Goal: Task Accomplishment & Management: Complete application form

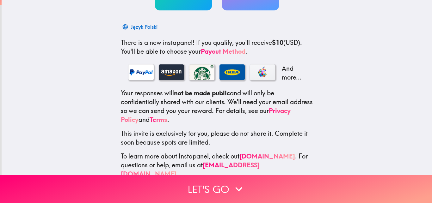
scroll to position [97, 0]
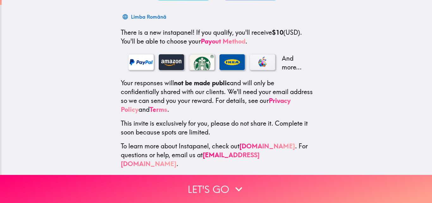
drag, startPoint x: 422, startPoint y: 114, endPoint x: 425, endPoint y: 109, distance: 5.3
click at [425, 109] on div "$10 Reward ~ 5 Minutes Limba Română There is a new instapanel! If you qualify, …" at bounding box center [217, 87] width 431 height 175
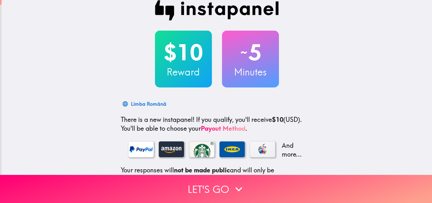
scroll to position [0, 0]
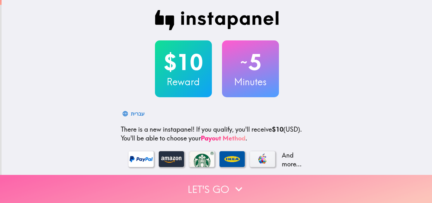
click at [242, 183] on icon "button" at bounding box center [239, 190] width 14 height 14
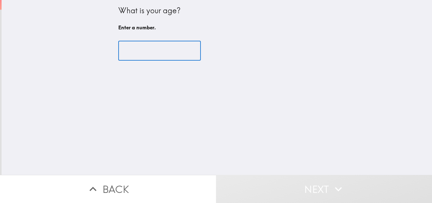
click at [174, 55] on input "number" at bounding box center [159, 51] width 83 height 20
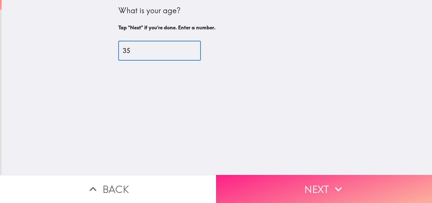
type input "35"
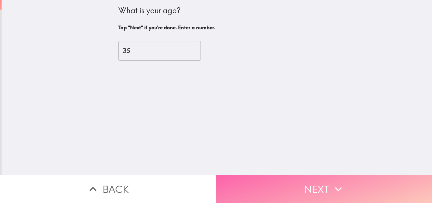
click at [283, 176] on button "Next" at bounding box center [324, 189] width 216 height 28
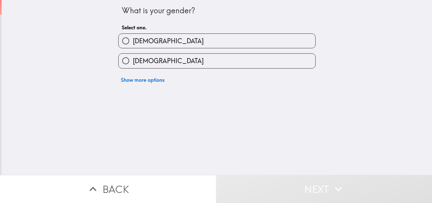
click at [184, 103] on div "What is your gender? Select one. Male Female Show more options" at bounding box center [217, 87] width 431 height 175
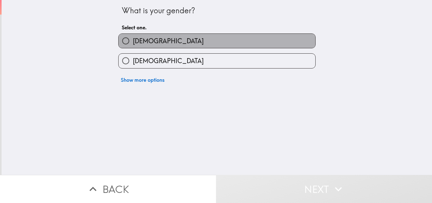
click at [167, 36] on label "[DEMOGRAPHIC_DATA]" at bounding box center [217, 41] width 197 height 14
click at [133, 36] on input "[DEMOGRAPHIC_DATA]" at bounding box center [126, 41] width 14 height 14
radio input "true"
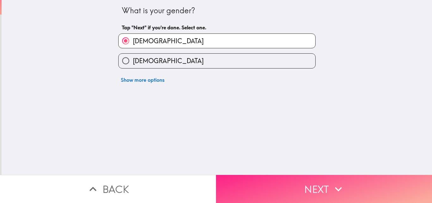
click at [298, 183] on button "Next" at bounding box center [324, 189] width 216 height 28
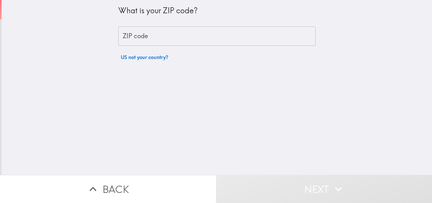
click at [162, 39] on input "ZIP code" at bounding box center [216, 37] width 197 height 20
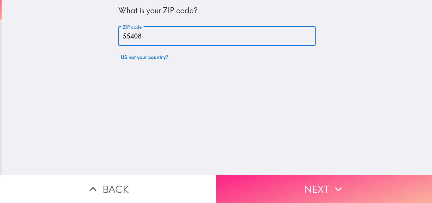
type input "55408"
click at [244, 180] on button "Next" at bounding box center [324, 189] width 216 height 28
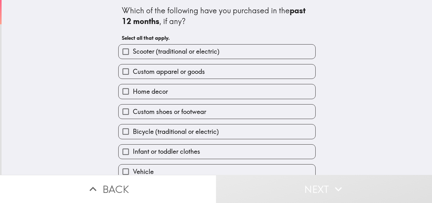
drag, startPoint x: 427, startPoint y: 25, endPoint x: 427, endPoint y: 32, distance: 6.7
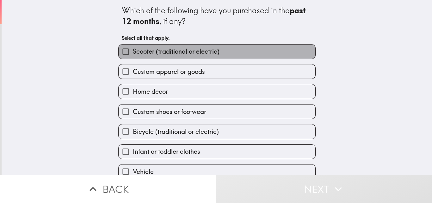
click at [232, 57] on label "Scooter (traditional or electric)" at bounding box center [217, 52] width 197 height 14
click at [133, 57] on input "Scooter (traditional or electric)" at bounding box center [126, 52] width 14 height 14
checkbox input "true"
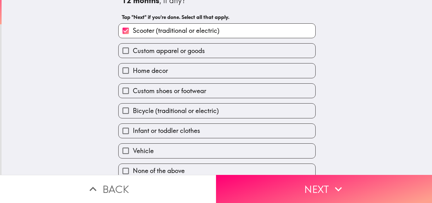
scroll to position [30, 0]
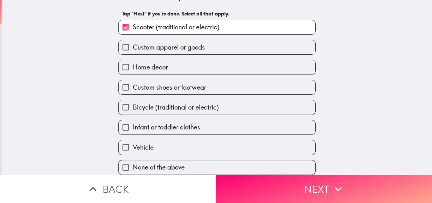
click at [263, 135] on div "Vehicle" at bounding box center [214, 145] width 202 height 20
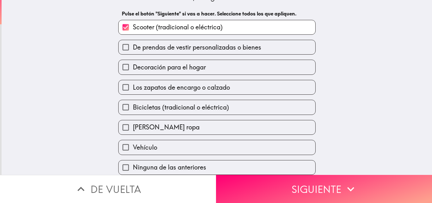
click at [259, 141] on label "Vehículo" at bounding box center [217, 147] width 197 height 14
click at [133, 141] on input "Vehículo" at bounding box center [126, 147] width 14 height 14
checkbox input "true"
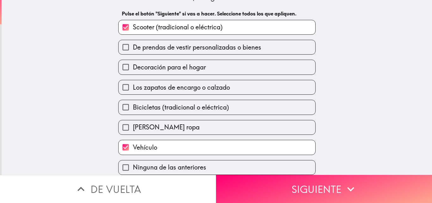
drag, startPoint x: 424, startPoint y: 92, endPoint x: 422, endPoint y: 76, distance: 16.8
click at [422, 76] on div "Cuál de las siguientes actividades ha comprado en los últimos 12 meses , si alg…" at bounding box center [217, 63] width 431 height 175
click at [421, 72] on div "Cuál de las siguientes actividades ha comprado en los últimos 12 meses , si alg…" at bounding box center [217, 63] width 431 height 175
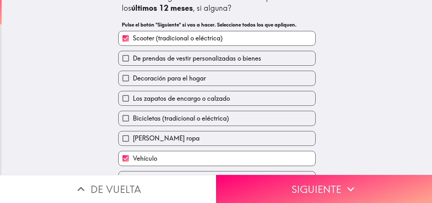
scroll to position [14, 0]
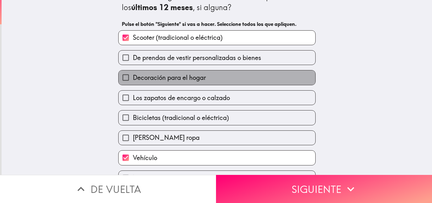
click at [188, 80] on span "Decoración para el hogar" at bounding box center [169, 77] width 73 height 9
click at [133, 80] on input "Decoración para el hogar" at bounding box center [126, 78] width 14 height 14
checkbox input "true"
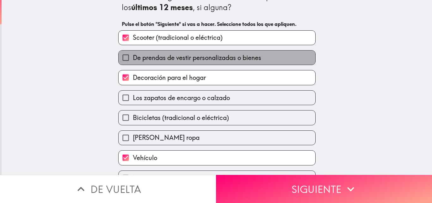
click at [190, 60] on span "De prendas de vestir personalizadas o bienes" at bounding box center [197, 57] width 128 height 9
click at [133, 60] on input "De prendas de vestir personalizadas o bienes" at bounding box center [126, 58] width 14 height 14
checkbox input "true"
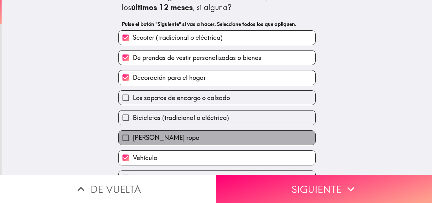
click at [180, 133] on label "Bebé o niño ropa" at bounding box center [217, 138] width 197 height 14
click at [133, 133] on input "Bebé o niño ropa" at bounding box center [126, 138] width 14 height 14
checkbox input "true"
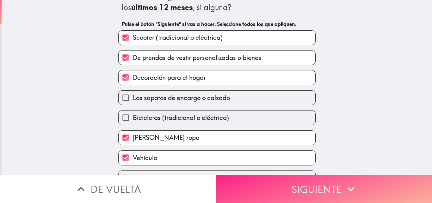
click at [250, 178] on button "Siguiente" at bounding box center [324, 189] width 216 height 28
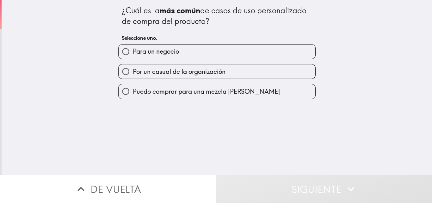
click at [205, 90] on span "Puedo comprar para una mezcla de ambos" at bounding box center [206, 91] width 147 height 9
click at [133, 90] on input "Puedo comprar para una mezcla de ambos" at bounding box center [126, 91] width 14 height 14
radio input "true"
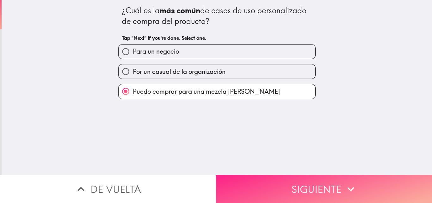
click at [259, 182] on button "Siguiente" at bounding box center [324, 189] width 216 height 28
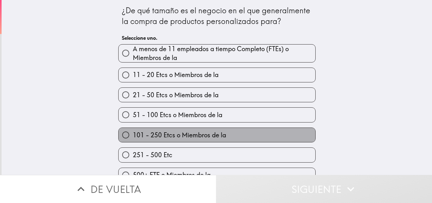
click at [220, 132] on span "101 - 250 Etcs o Miembros de la" at bounding box center [179, 135] width 93 height 9
click at [133, 132] on input "101 - 250 Etcs o Miembros de la" at bounding box center [126, 135] width 14 height 14
radio input "true"
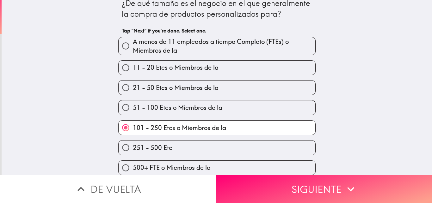
scroll to position [13, 0]
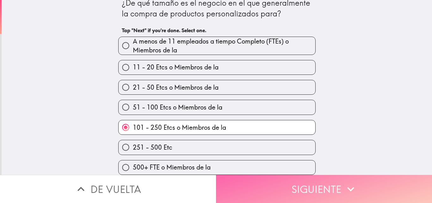
click at [293, 181] on button "Siguiente" at bounding box center [324, 189] width 216 height 28
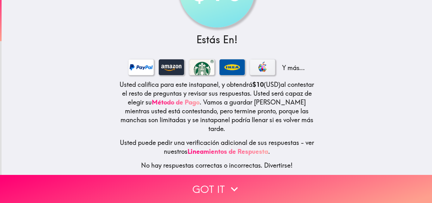
scroll to position [64, 0]
click at [159, 63] on div at bounding box center [171, 67] width 25 height 16
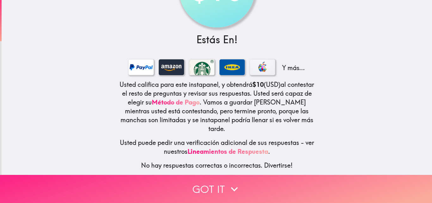
click at [209, 182] on button "Got it" at bounding box center [216, 189] width 432 height 28
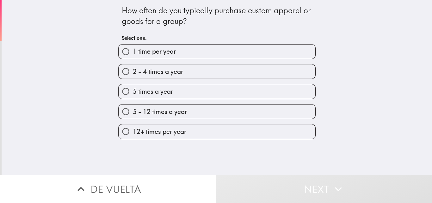
scroll to position [0, 0]
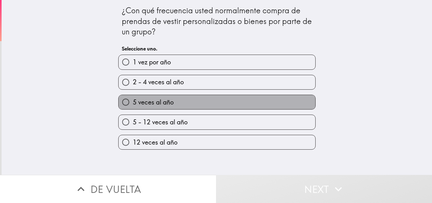
click at [180, 99] on label "5 veces al año" at bounding box center [217, 102] width 197 height 14
click at [133, 99] on input "5 veces al año" at bounding box center [126, 102] width 14 height 14
radio input "true"
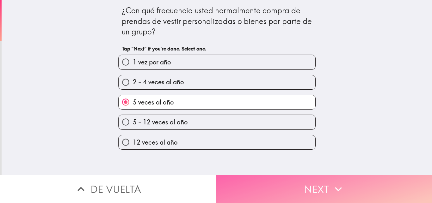
click at [264, 184] on button "Next" at bounding box center [324, 189] width 216 height 28
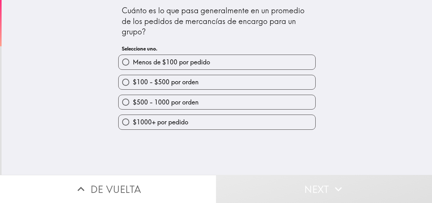
drag, startPoint x: 264, startPoint y: 184, endPoint x: 203, endPoint y: 106, distance: 99.2
click at [203, 106] on div "Cuánto es lo que pasa generalmente en un promedio de los pedidos de mercancías …" at bounding box center [216, 101] width 432 height 203
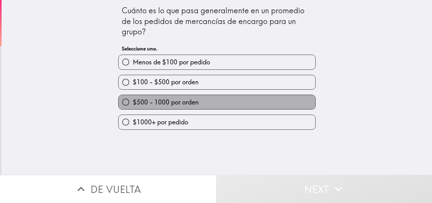
click at [194, 102] on label "$500 - 1000 por orden" at bounding box center [217, 102] width 197 height 14
click at [133, 102] on input "$500 - 1000 por orden" at bounding box center [126, 102] width 14 height 14
radio input "true"
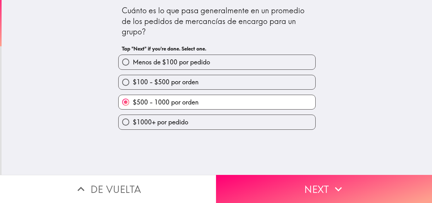
click at [196, 122] on label "$1000+ por pedido" at bounding box center [217, 122] width 197 height 14
click at [133, 122] on input "$1000+ por pedido" at bounding box center [126, 122] width 14 height 14
radio input "true"
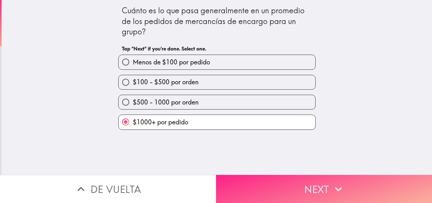
click at [246, 192] on button "Next" at bounding box center [324, 189] width 216 height 28
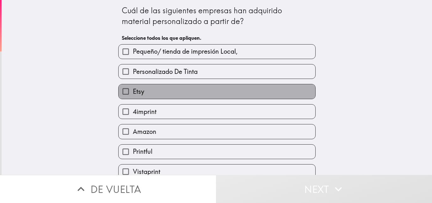
click at [170, 94] on label "Etsy" at bounding box center [217, 91] width 197 height 14
click at [133, 94] on input "Etsy" at bounding box center [126, 91] width 14 height 14
checkbox input "true"
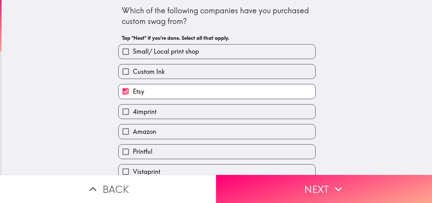
drag, startPoint x: 116, startPoint y: 9, endPoint x: 150, endPoint y: 16, distance: 33.9
click at [150, 16] on div "Which of the following companies have you purchased custom swag from?" at bounding box center [217, 15] width 190 height 21
drag, startPoint x: 118, startPoint y: 8, endPoint x: 172, endPoint y: 23, distance: 55.7
click at [172, 23] on div "Which of the following companies have you purchased custom swag from?" at bounding box center [217, 15] width 190 height 21
click at [182, 108] on label "4imprint" at bounding box center [217, 112] width 197 height 14
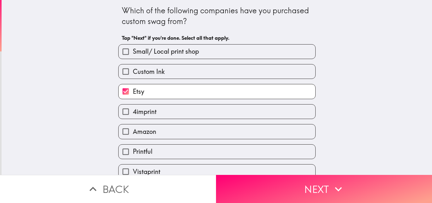
click at [133, 108] on input "4imprint" at bounding box center [126, 112] width 14 height 14
checkbox input "true"
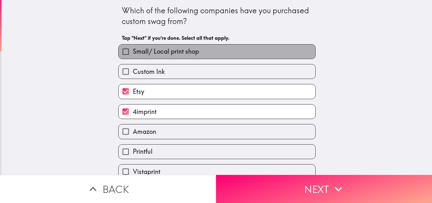
click at [258, 49] on label "Small/ Local print shop" at bounding box center [217, 52] width 197 height 14
click at [133, 49] on input "Small/ Local print shop" at bounding box center [126, 52] width 14 height 14
checkbox input "true"
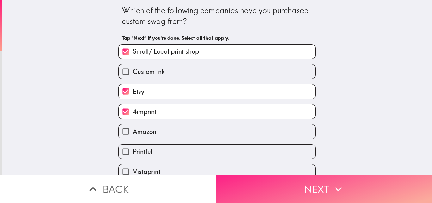
click at [319, 179] on button "Next" at bounding box center [324, 189] width 216 height 28
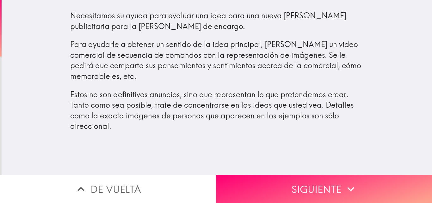
click at [349, 81] on p "Para ayudarle a obtener un sentido de la idea principal, verás un video comerci…" at bounding box center [217, 60] width 294 height 42
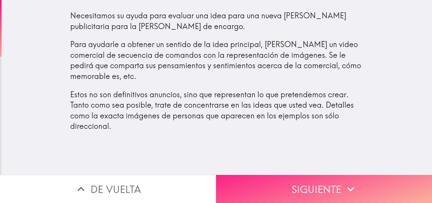
drag, startPoint x: 345, startPoint y: 77, endPoint x: 305, endPoint y: 190, distance: 120.5
click at [305, 190] on div "Necesitamos su ayuda para evaluar una idea para una nueva campaña publicitaria …" at bounding box center [216, 101] width 432 height 203
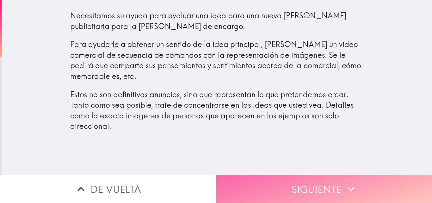
click at [250, 179] on button "Siguiente" at bounding box center [324, 189] width 216 height 28
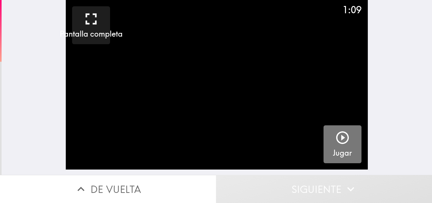
click at [335, 148] on div "button" at bounding box center [342, 139] width 15 height 18
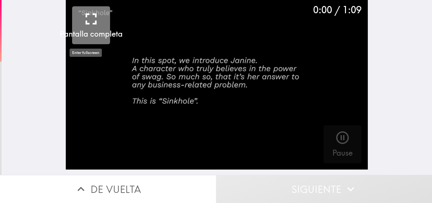
click at [86, 13] on icon "button" at bounding box center [91, 18] width 19 height 19
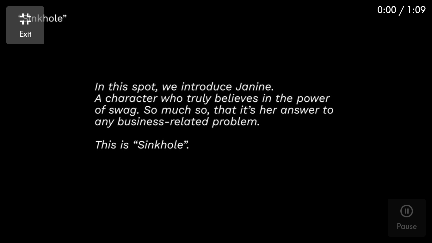
click at [134, 118] on video "button" at bounding box center [216, 121] width 432 height 243
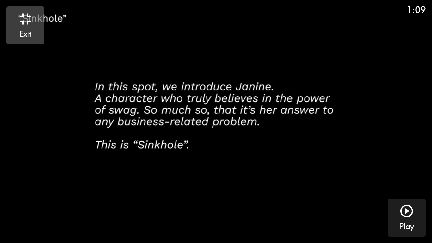
click at [134, 118] on video "button" at bounding box center [216, 121] width 432 height 243
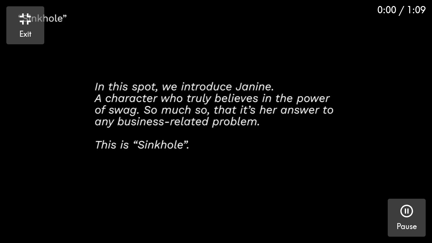
click at [399, 203] on h5 "Pause" at bounding box center [407, 226] width 20 height 11
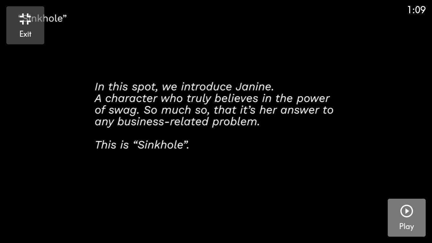
click at [399, 203] on button "Play" at bounding box center [407, 218] width 38 height 38
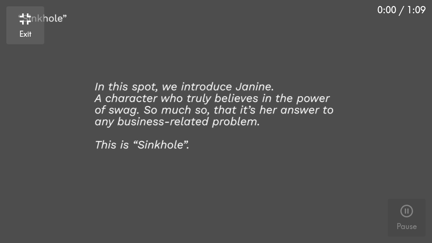
click at [45, 39] on video "button" at bounding box center [216, 121] width 432 height 243
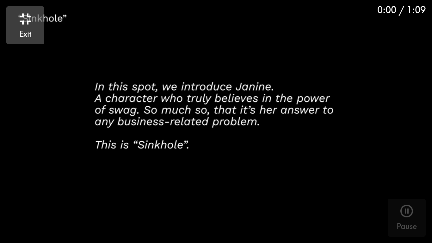
click at [31, 32] on h5 "Exit" at bounding box center [25, 34] width 12 height 11
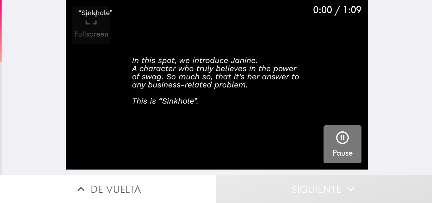
click at [336, 145] on icon "button" at bounding box center [342, 137] width 15 height 15
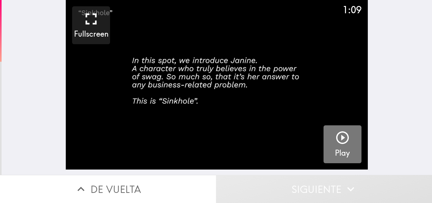
click at [336, 145] on icon "button" at bounding box center [342, 137] width 15 height 15
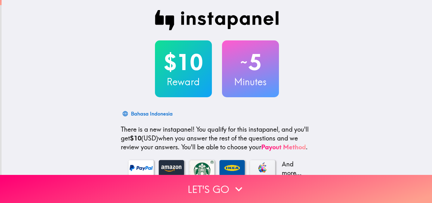
drag, startPoint x: 343, startPoint y: 91, endPoint x: 348, endPoint y: 88, distance: 6.0
click at [348, 88] on div "$10 Reward ~ 5 Minutes Bahasa Indonesia There is a new instapanel! You qualify …" at bounding box center [217, 142] width 431 height 285
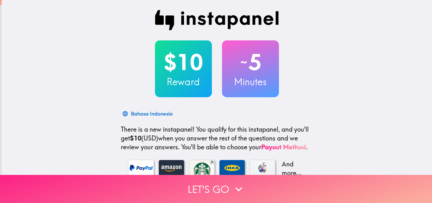
click at [264, 188] on button "Let's go" at bounding box center [216, 189] width 432 height 28
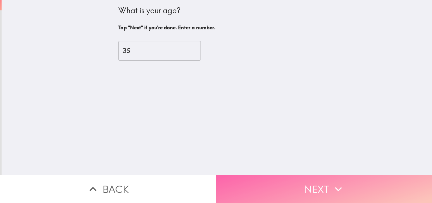
click at [256, 186] on button "Next" at bounding box center [324, 189] width 216 height 28
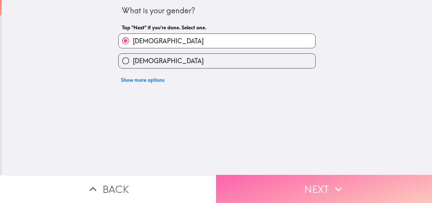
click at [256, 186] on button "Next" at bounding box center [324, 189] width 216 height 28
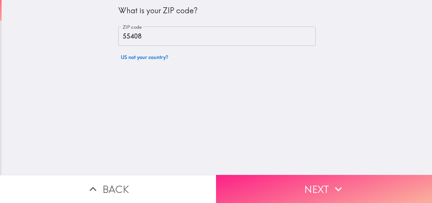
click at [256, 186] on button "Next" at bounding box center [324, 189] width 216 height 28
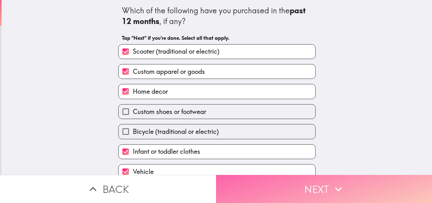
click at [256, 186] on button "Next" at bounding box center [324, 189] width 216 height 28
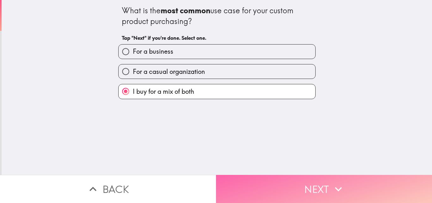
click at [256, 186] on button "Next" at bounding box center [324, 189] width 216 height 28
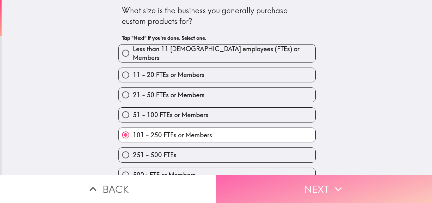
click at [256, 186] on button "Next" at bounding box center [324, 189] width 216 height 28
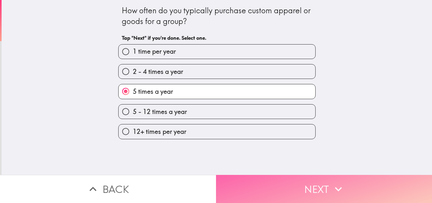
click at [256, 186] on button "Next" at bounding box center [324, 189] width 216 height 28
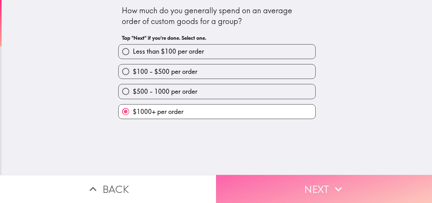
click at [256, 186] on button "Next" at bounding box center [324, 189] width 216 height 28
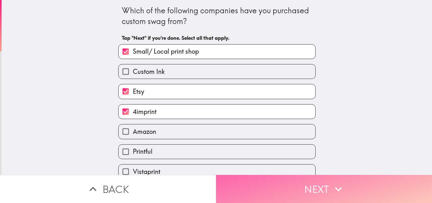
click at [256, 186] on button "Next" at bounding box center [324, 189] width 216 height 28
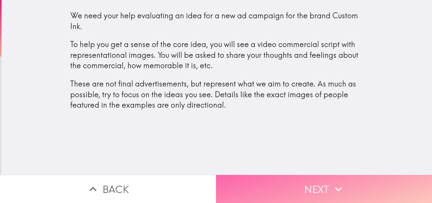
click at [256, 186] on button "Next" at bounding box center [324, 189] width 216 height 28
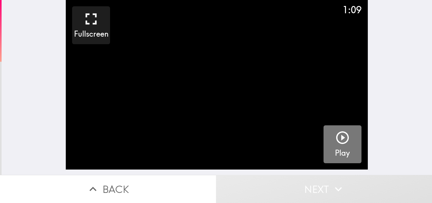
click at [328, 145] on button "Play" at bounding box center [343, 145] width 38 height 38
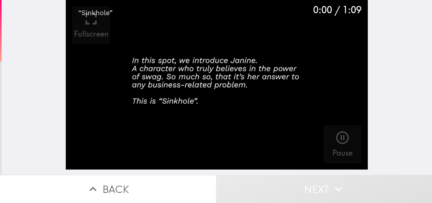
scroll to position [0, 3]
drag, startPoint x: 430, startPoint y: 9, endPoint x: 430, endPoint y: 16, distance: 6.3
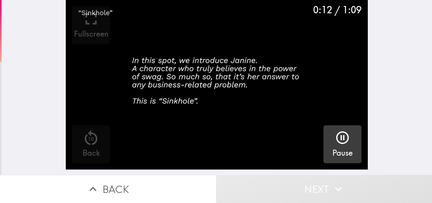
click at [336, 138] on icon "button" at bounding box center [342, 138] width 13 height 13
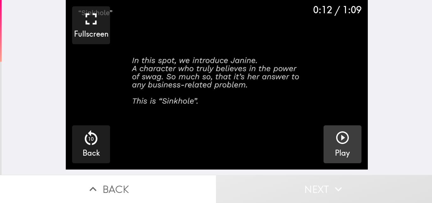
click at [336, 138] on icon "button" at bounding box center [342, 138] width 13 height 13
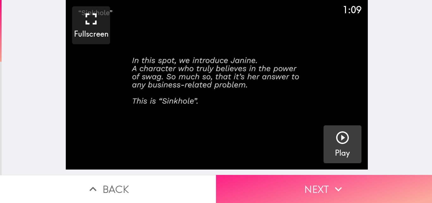
click at [258, 175] on button "Next" at bounding box center [324, 189] width 216 height 28
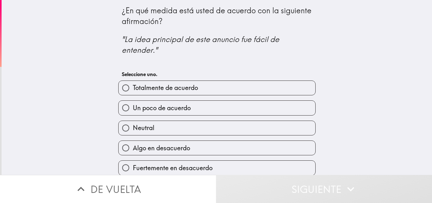
click at [213, 82] on label "Totalmente de acuerdo" at bounding box center [217, 88] width 197 height 14
click at [133, 82] on input "Totalmente de acuerdo" at bounding box center [126, 88] width 14 height 14
radio input "true"
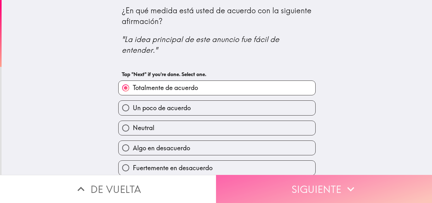
click at [272, 182] on button "Siguiente" at bounding box center [324, 189] width 216 height 28
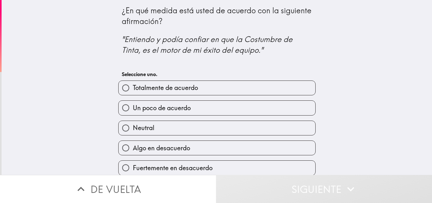
click at [191, 93] on label "Totalmente de acuerdo" at bounding box center [217, 88] width 197 height 14
click at [133, 93] on input "Totalmente de acuerdo" at bounding box center [126, 88] width 14 height 14
radio input "true"
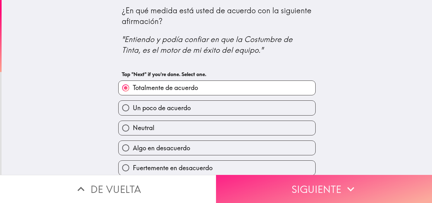
click at [245, 180] on button "Siguiente" at bounding box center [324, 189] width 216 height 28
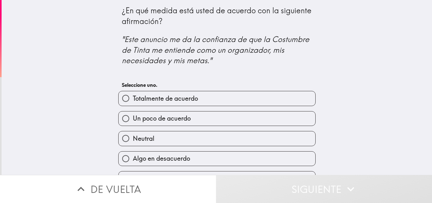
click at [217, 101] on label "Totalmente de acuerdo" at bounding box center [217, 98] width 197 height 14
click at [133, 101] on input "Totalmente de acuerdo" at bounding box center [126, 98] width 14 height 14
radio input "true"
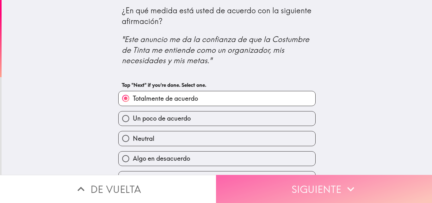
click at [251, 192] on button "Siguiente" at bounding box center [324, 189] width 216 height 28
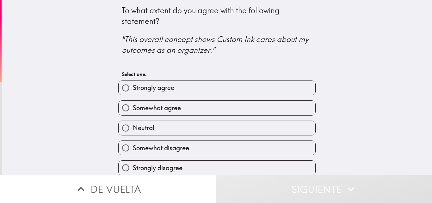
click at [194, 115] on label "Somewhat agree" at bounding box center [217, 108] width 197 height 14
click at [133, 115] on input "Somewhat agree" at bounding box center [126, 108] width 14 height 14
radio input "true"
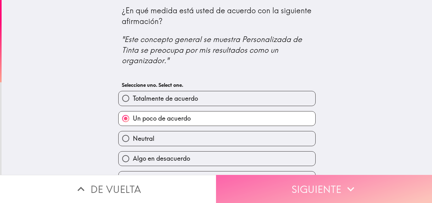
click at [345, 183] on icon "button" at bounding box center [351, 190] width 14 height 14
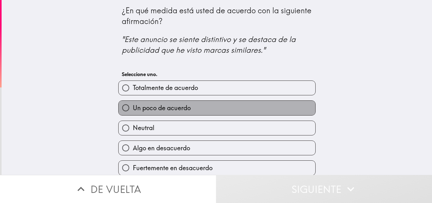
click at [268, 115] on label "Un poco de acuerdo" at bounding box center [217, 108] width 197 height 14
click at [133, 115] on input "Un poco de acuerdo" at bounding box center [126, 108] width 14 height 14
radio input "true"
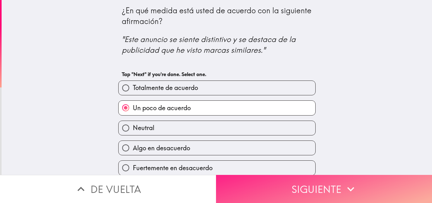
click at [282, 177] on button "Siguiente" at bounding box center [324, 189] width 216 height 28
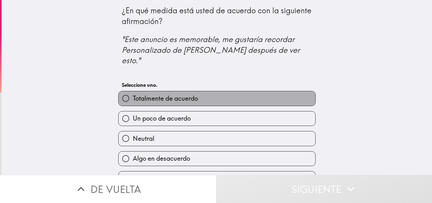
click at [222, 93] on label "Totalmente de acuerdo" at bounding box center [217, 98] width 197 height 14
click at [133, 93] on input "Totalmente de acuerdo" at bounding box center [126, 98] width 14 height 14
radio input "true"
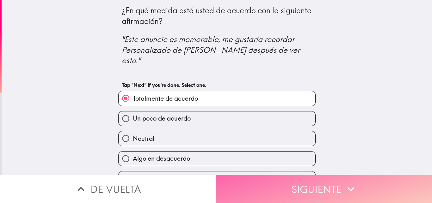
click at [265, 184] on button "Siguiente" at bounding box center [324, 189] width 216 height 28
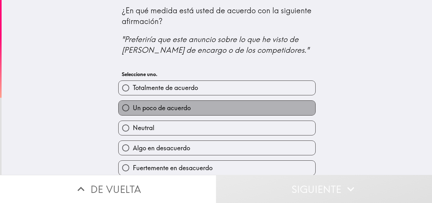
click at [167, 109] on span "Un poco de acuerdo" at bounding box center [162, 108] width 58 height 9
click at [133, 109] on input "Un poco de acuerdo" at bounding box center [126, 108] width 14 height 14
radio input "true"
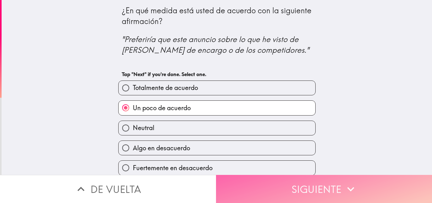
click at [329, 188] on button "Siguiente" at bounding box center [324, 189] width 216 height 28
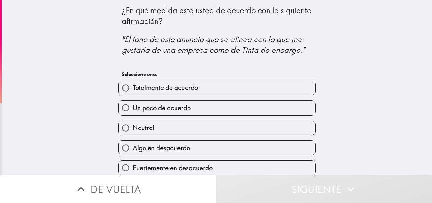
click at [178, 110] on span "Un poco de acuerdo" at bounding box center [162, 108] width 58 height 9
click at [133, 110] on input "Un poco de acuerdo" at bounding box center [126, 108] width 14 height 14
radio input "true"
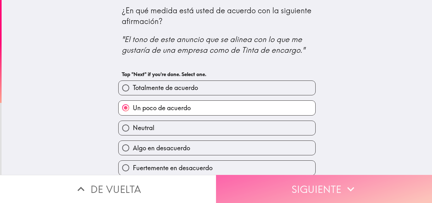
click at [248, 192] on button "Siguiente" at bounding box center [324, 189] width 216 height 28
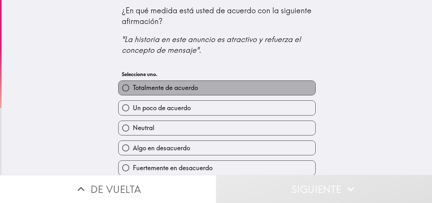
click at [188, 84] on label "Totalmente de acuerdo" at bounding box center [217, 88] width 197 height 14
click at [133, 84] on input "Totalmente de acuerdo" at bounding box center [126, 88] width 14 height 14
radio input "true"
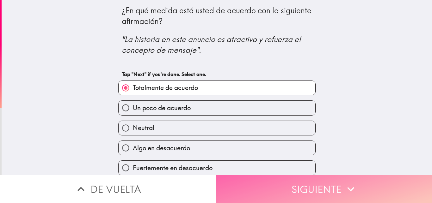
click at [296, 181] on button "Siguiente" at bounding box center [324, 189] width 216 height 28
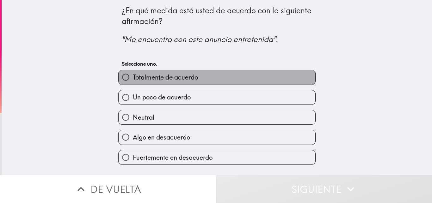
click at [221, 80] on label "Totalmente de acuerdo" at bounding box center [217, 77] width 197 height 14
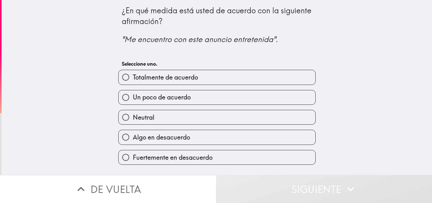
click at [220, 82] on label "Totalmente de acuerdo" at bounding box center [217, 77] width 197 height 14
click at [133, 82] on input "Totalmente de acuerdo" at bounding box center [126, 77] width 14 height 14
radio input "true"
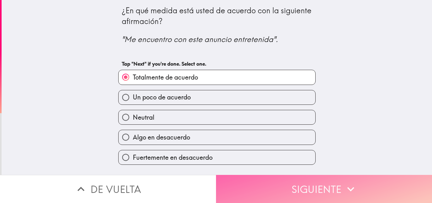
click at [260, 186] on button "Siguiente" at bounding box center [324, 189] width 216 height 28
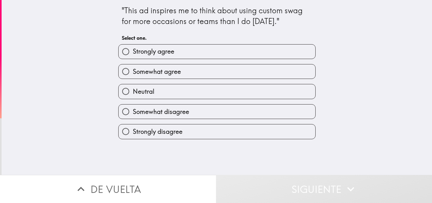
drag, startPoint x: 260, startPoint y: 186, endPoint x: 215, endPoint y: 66, distance: 127.4
click at [215, 66] on div ""This ad inspires me to think about using custom swag for more occasions or tea…" at bounding box center [216, 101] width 432 height 203
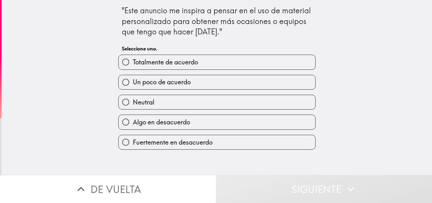
click at [219, 81] on label "Un poco de acuerdo" at bounding box center [217, 82] width 197 height 14
click at [133, 81] on input "Un poco de acuerdo" at bounding box center [126, 82] width 14 height 14
radio input "true"
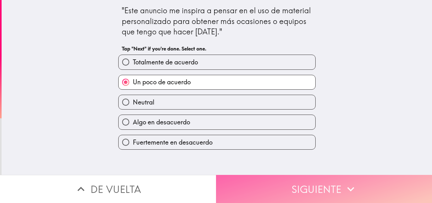
click at [253, 187] on button "Siguiente" at bounding box center [324, 189] width 216 height 28
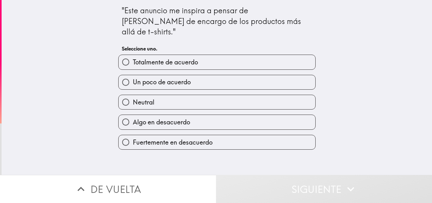
click at [218, 45] on h6 "Seleccione uno." at bounding box center [217, 48] width 190 height 7
click at [220, 55] on label "Totalmente de acuerdo" at bounding box center [217, 62] width 197 height 14
click at [133, 55] on input "Totalmente de acuerdo" at bounding box center [126, 62] width 14 height 14
radio input "true"
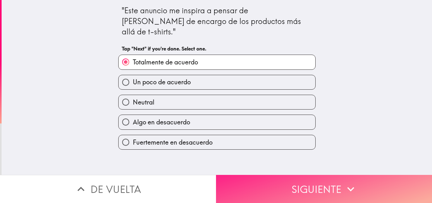
click at [260, 182] on button "Siguiente" at bounding box center [324, 189] width 216 height 28
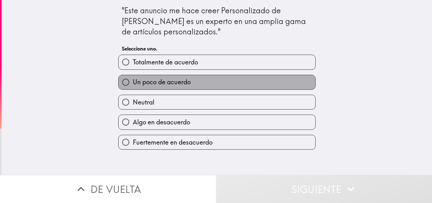
click at [212, 85] on label "Un poco de acuerdo" at bounding box center [217, 82] width 197 height 14
click at [133, 85] on input "Un poco de acuerdo" at bounding box center [126, 82] width 14 height 14
radio input "true"
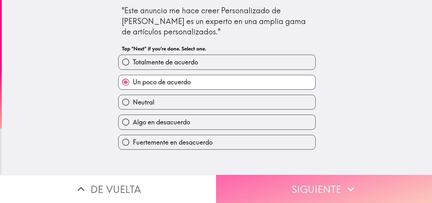
click at [243, 175] on button "Siguiente" at bounding box center [324, 189] width 216 height 28
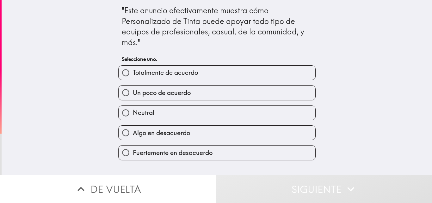
click at [200, 78] on label "Totalmente de acuerdo" at bounding box center [217, 73] width 197 height 14
click at [133, 78] on input "Totalmente de acuerdo" at bounding box center [126, 73] width 14 height 14
radio input "true"
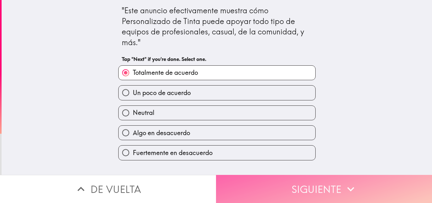
click at [252, 184] on button "Siguiente" at bounding box center [324, 189] width 216 height 28
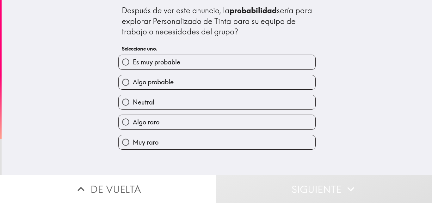
click at [186, 73] on div "Algo probable" at bounding box center [214, 80] width 202 height 20
click at [188, 78] on label "Algo probable" at bounding box center [217, 82] width 197 height 14
click at [133, 78] on input "Algo probable" at bounding box center [126, 82] width 14 height 14
radio input "true"
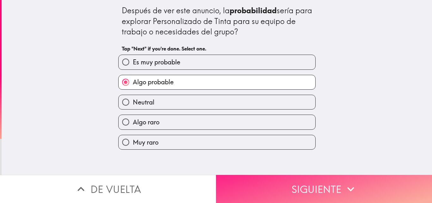
click at [257, 184] on button "Siguiente" at bounding box center [324, 189] width 216 height 28
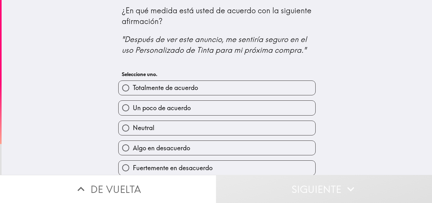
click at [186, 87] on span "Totalmente de acuerdo" at bounding box center [165, 88] width 65 height 9
click at [133, 87] on input "Totalmente de acuerdo" at bounding box center [126, 88] width 14 height 14
radio input "true"
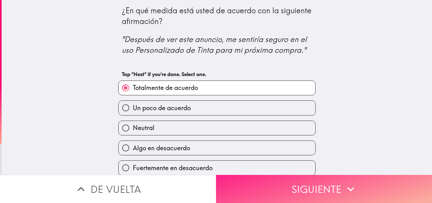
click at [252, 179] on button "Siguiente" at bounding box center [324, 189] width 216 height 28
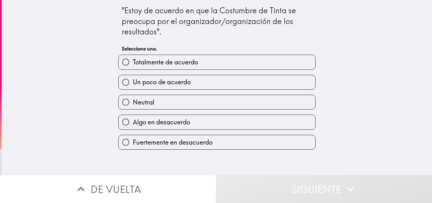
click at [225, 57] on label "Totalmente de acuerdo" at bounding box center [217, 62] width 197 height 14
click at [133, 57] on input "Totalmente de acuerdo" at bounding box center [126, 62] width 14 height 14
radio input "true"
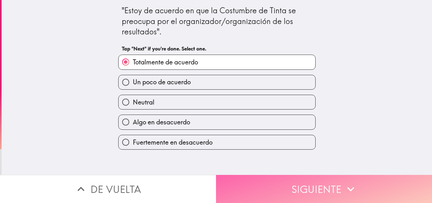
click at [252, 183] on button "Siguiente" at bounding box center [324, 189] width 216 height 28
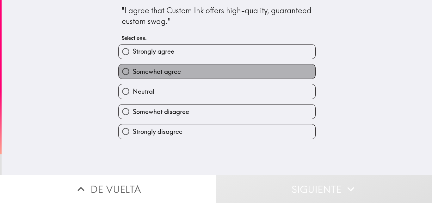
click at [197, 76] on label "Somewhat agree" at bounding box center [217, 72] width 197 height 14
click at [133, 76] on input "Somewhat agree" at bounding box center [126, 72] width 14 height 14
radio input "true"
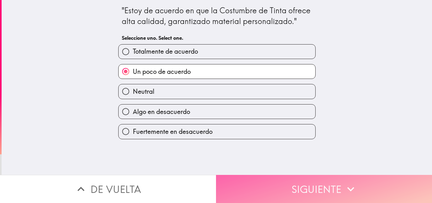
click at [287, 175] on button "Siguiente" at bounding box center [324, 189] width 216 height 28
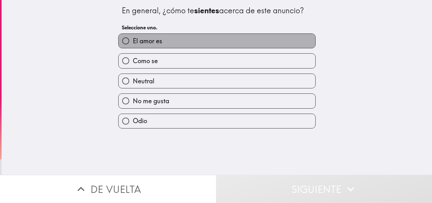
click at [152, 43] on span "El amor es" at bounding box center [147, 41] width 29 height 9
click at [133, 43] on input "El amor es" at bounding box center [126, 41] width 14 height 14
radio input "true"
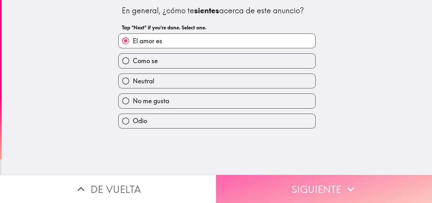
click at [250, 193] on button "Siguiente" at bounding box center [324, 189] width 216 height 28
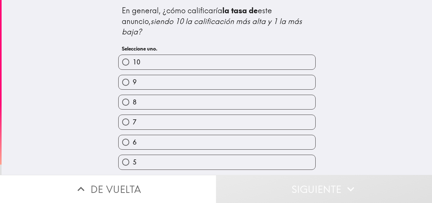
click at [161, 55] on label "10" at bounding box center [217, 62] width 197 height 14
click at [133, 55] on input "10" at bounding box center [126, 62] width 14 height 14
radio input "true"
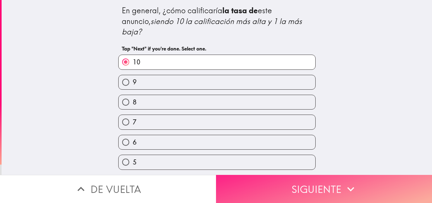
click at [252, 180] on button "Siguiente" at bounding box center [324, 189] width 216 height 28
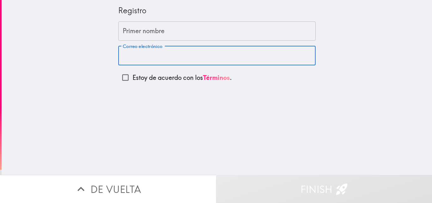
click at [142, 53] on input "Correo electrónico" at bounding box center [216, 56] width 197 height 20
paste input "[EMAIL_ADDRESS][DOMAIN_NAME]"
type input "[EMAIL_ADDRESS][DOMAIN_NAME]"
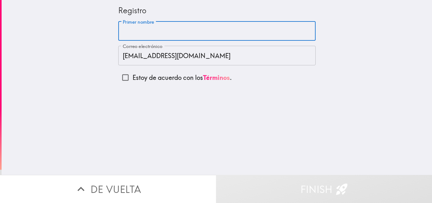
click at [144, 30] on input "Primer nombre" at bounding box center [216, 32] width 197 height 20
type input "[PERSON_NAME]"
click at [120, 81] on input "Estoy de acuerdo con los Términos ." at bounding box center [125, 78] width 14 height 14
checkbox input "true"
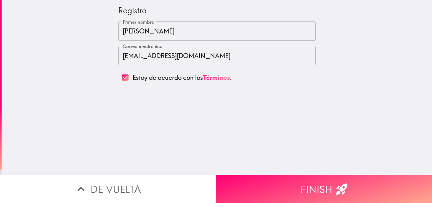
click at [118, 55] on input "[EMAIL_ADDRESS][DOMAIN_NAME]" at bounding box center [216, 56] width 197 height 20
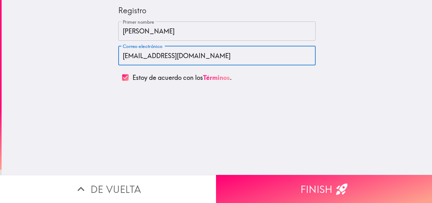
click at [221, 113] on div "Registro Primer nombre [PERSON_NAME] Primer nombre Correo electrónico [EMAIL_AD…" at bounding box center [217, 87] width 431 height 175
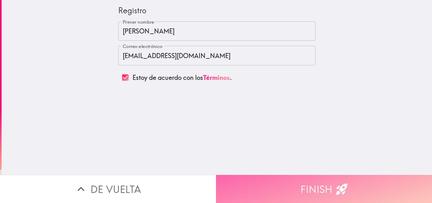
click at [270, 177] on button "Finish" at bounding box center [324, 189] width 216 height 28
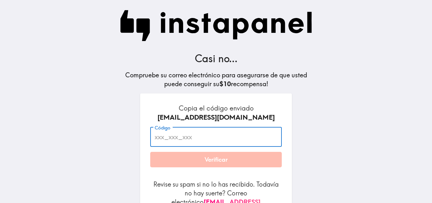
click at [224, 135] on input "Código" at bounding box center [216, 137] width 132 height 20
paste input "hPA_jPk_8ik"
click at [210, 145] on input "hPA_jPk_8ik" at bounding box center [216, 137] width 132 height 20
type input "hPA_jPk_8ik"
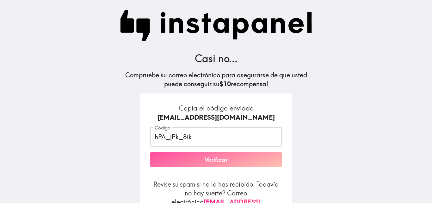
click at [198, 159] on button "Verificar" at bounding box center [216, 160] width 132 height 16
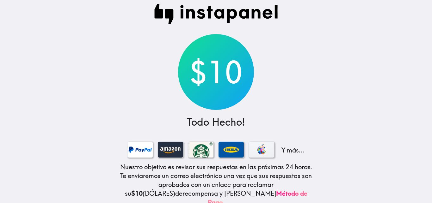
scroll to position [14, 0]
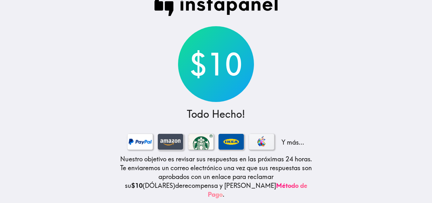
click at [164, 138] on div at bounding box center [170, 142] width 25 height 16
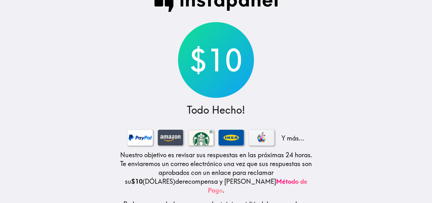
scroll to position [0, 0]
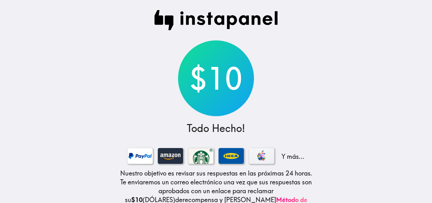
click at [230, 82] on div "$10" at bounding box center [216, 78] width 76 height 76
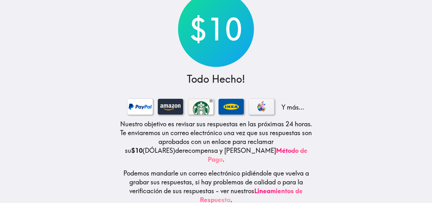
scroll to position [57, 0]
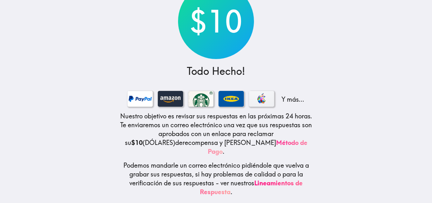
click at [257, 143] on link "Método de Pago" at bounding box center [258, 147] width 100 height 17
click at [354, 96] on main "$10 Todo Hecho! Y más... Nuestro objetivo es revisar sus respuestas en las próx…" at bounding box center [216, 101] width 432 height 203
